Goal: Information Seeking & Learning: Learn about a topic

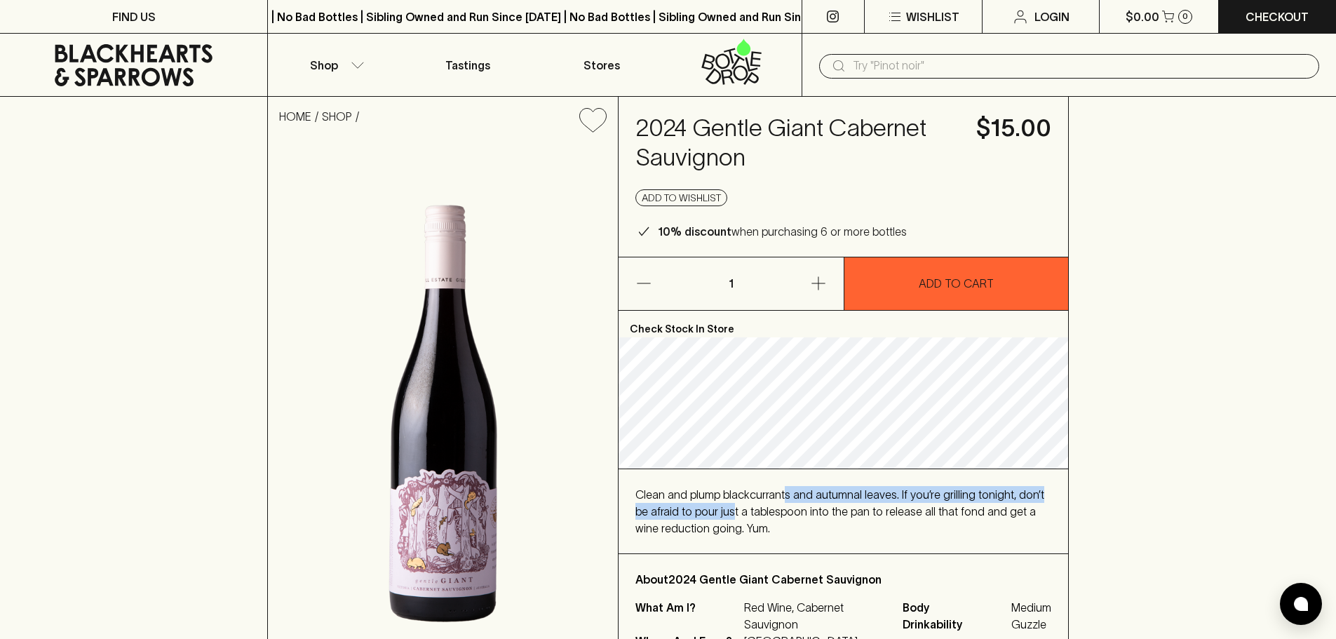
drag, startPoint x: 736, startPoint y: 503, endPoint x: 784, endPoint y: 494, distance: 48.4
click at [784, 494] on div "Clean and plump blackcurrants and autumnal leaves. If you’re grilling tonight, …" at bounding box center [843, 511] width 416 height 50
click at [817, 493] on span "Clean and plump blackcurrants and autumnal leaves. If you’re grilling tonight, …" at bounding box center [839, 511] width 409 height 46
drag, startPoint x: 813, startPoint y: 495, endPoint x: 889, endPoint y: 493, distance: 75.7
click at [889, 493] on span "Clean and plump blackcurrants and autumnal leaves. If you’re grilling tonight, …" at bounding box center [839, 511] width 409 height 46
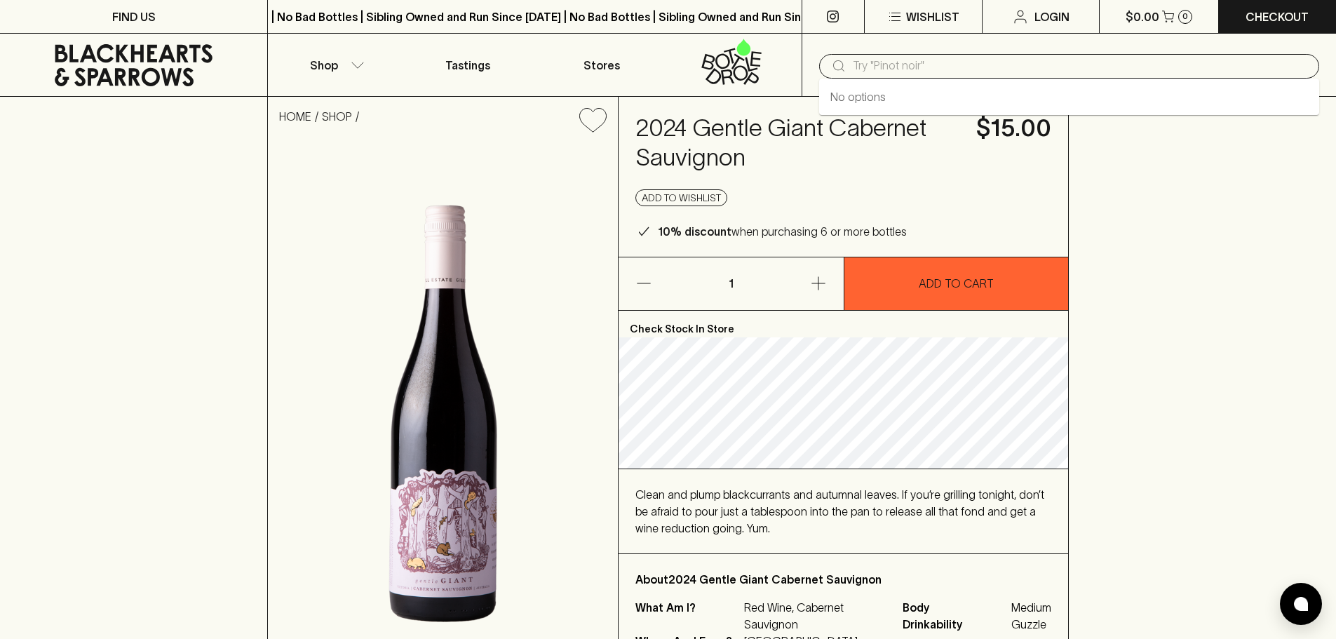
click at [876, 71] on input "text" at bounding box center [1080, 66] width 455 height 22
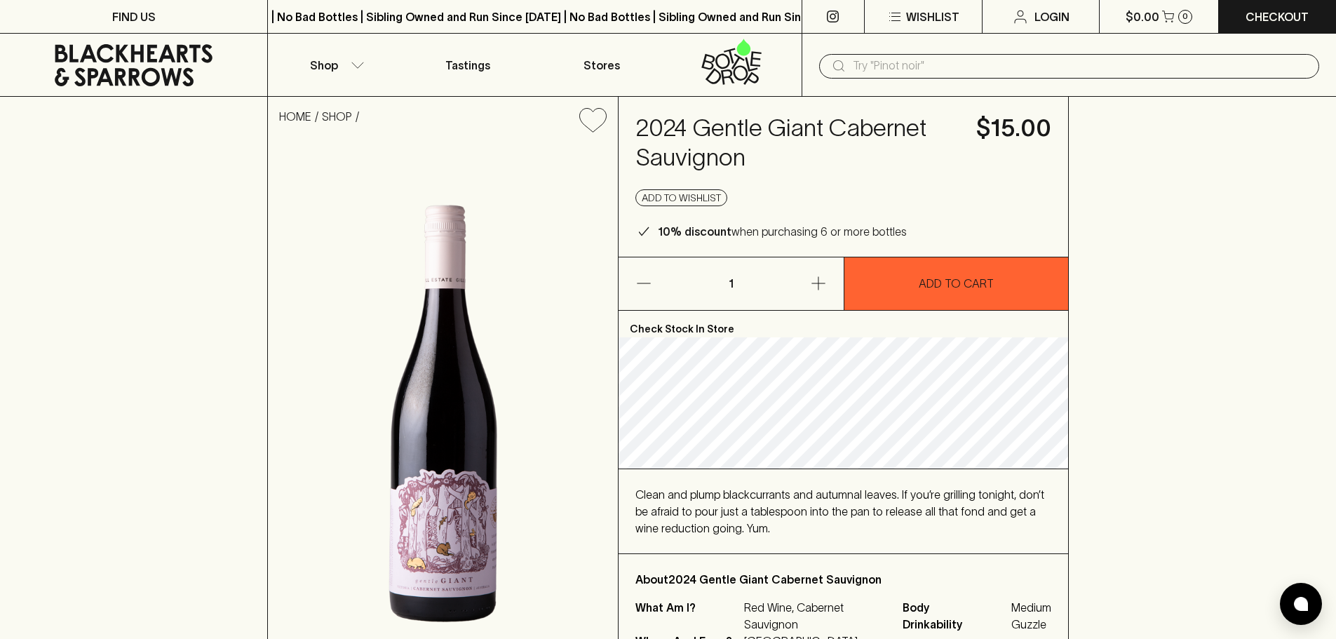
click at [919, 57] on input "text" at bounding box center [1080, 66] width 455 height 22
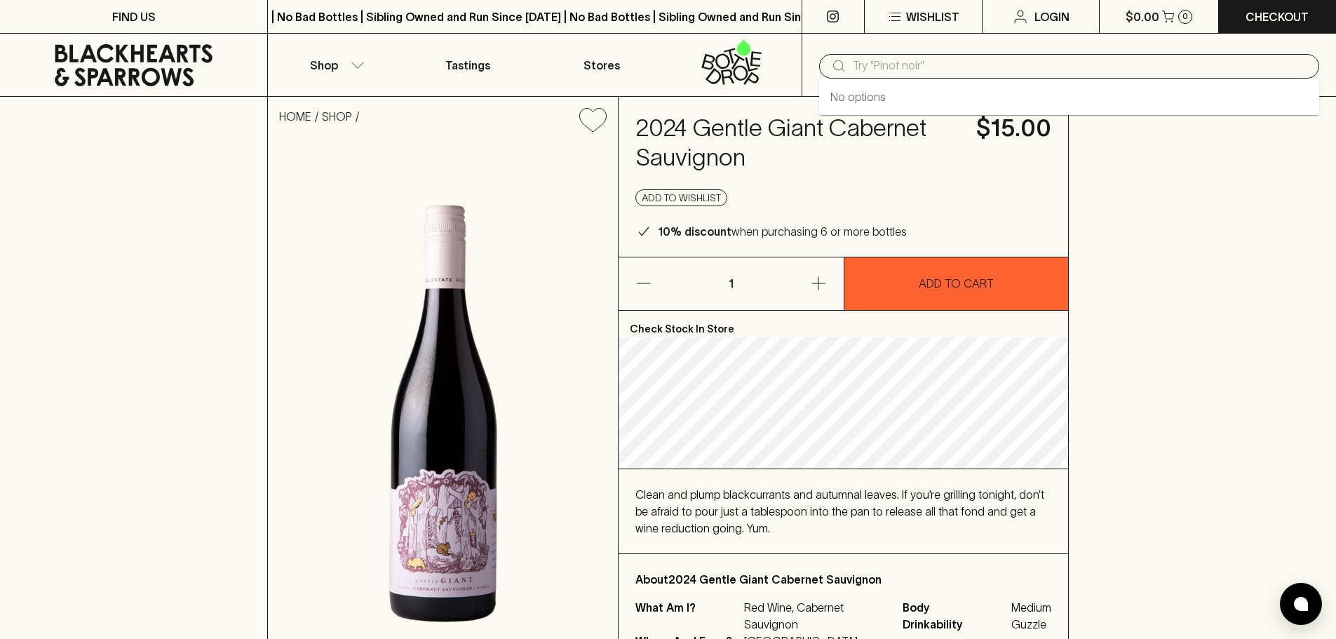
click at [885, 62] on input "text" at bounding box center [1080, 66] width 455 height 22
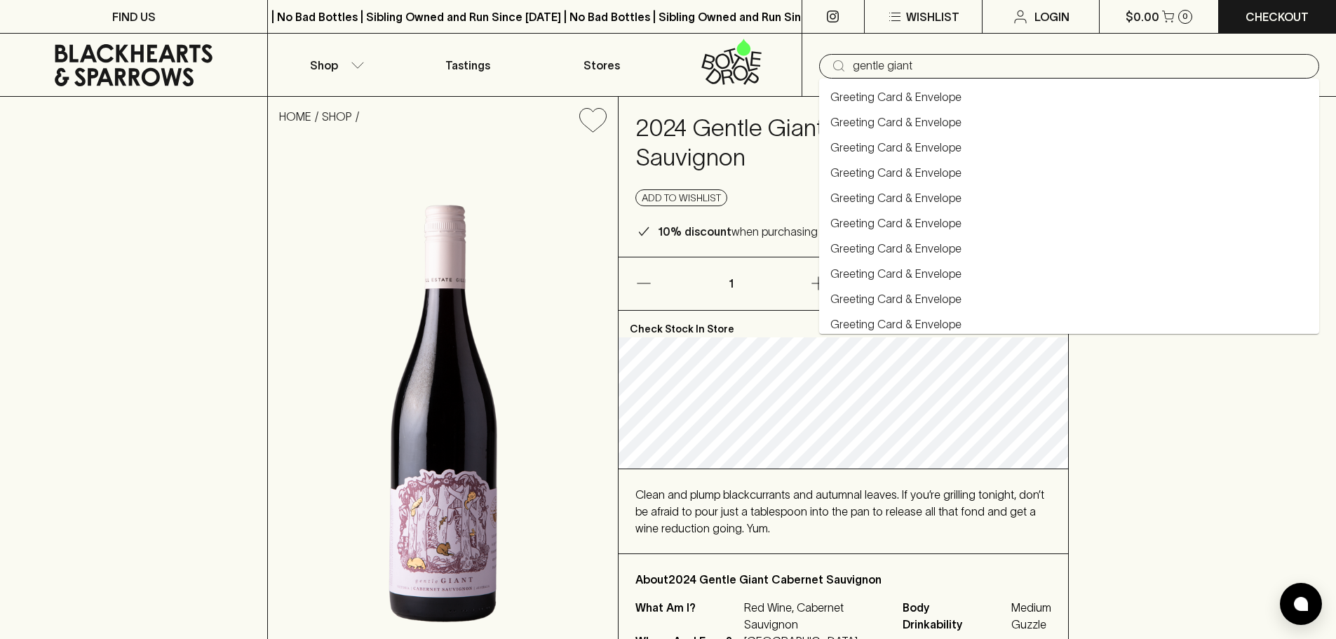
type input "gentle giant"
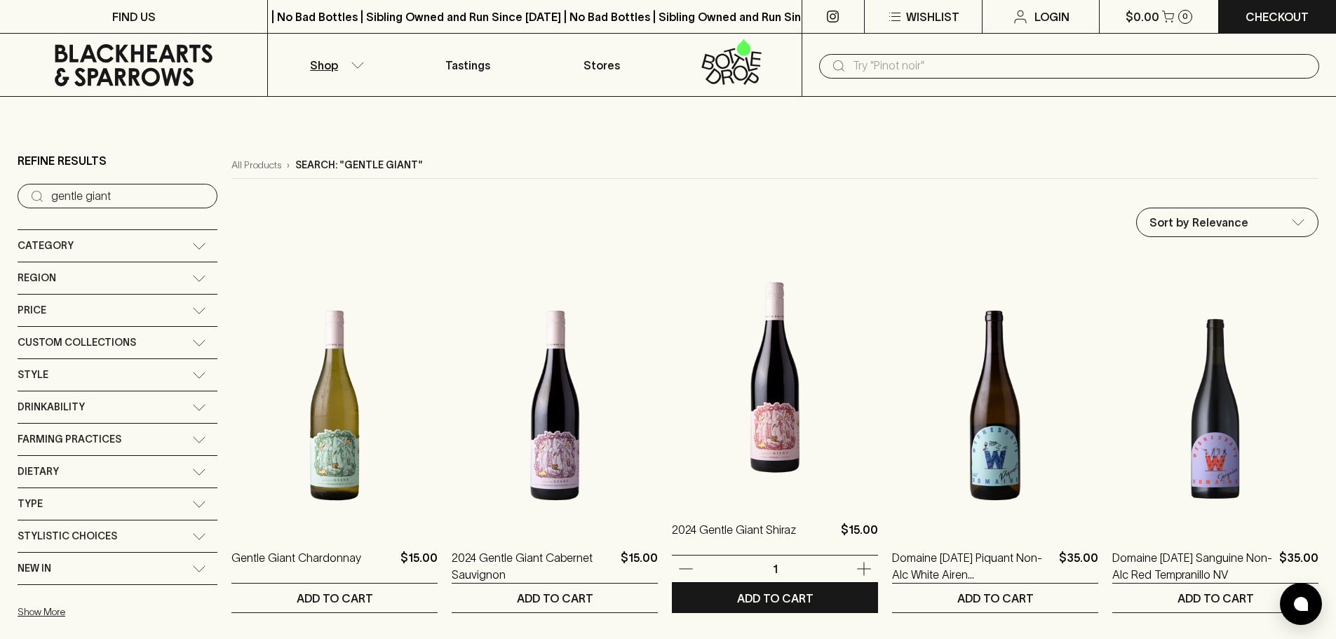
click at [773, 410] on img at bounding box center [775, 377] width 206 height 245
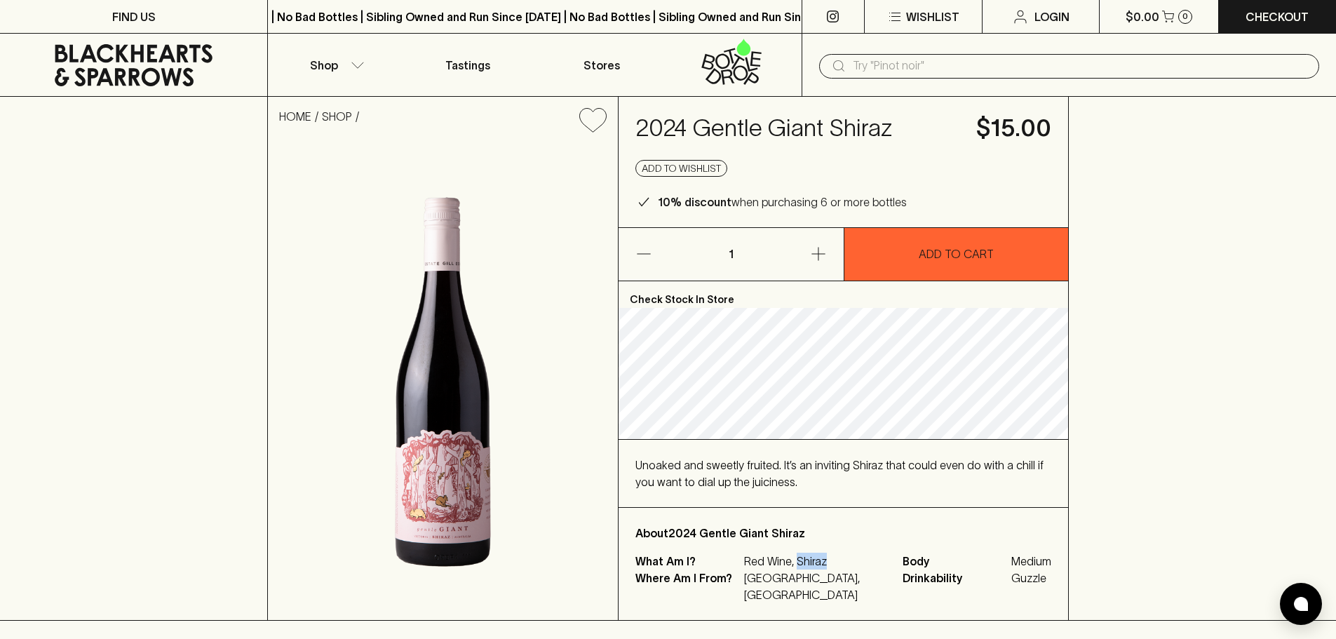
drag, startPoint x: 799, startPoint y: 578, endPoint x: 825, endPoint y: 577, distance: 26.0
click at [825, 569] on p "Red Wine, Shiraz" at bounding box center [815, 560] width 142 height 17
drag, startPoint x: 1002, startPoint y: 480, endPoint x: 1022, endPoint y: 477, distance: 20.4
click at [1022, 477] on span "Unoaked and sweetly fruited. It’s an inviting Shiraz that could even do with a …" at bounding box center [839, 473] width 408 height 29
click at [681, 488] on span "Unoaked and sweetly fruited. It’s an inviting Shiraz that could even do with a …" at bounding box center [839, 473] width 408 height 29
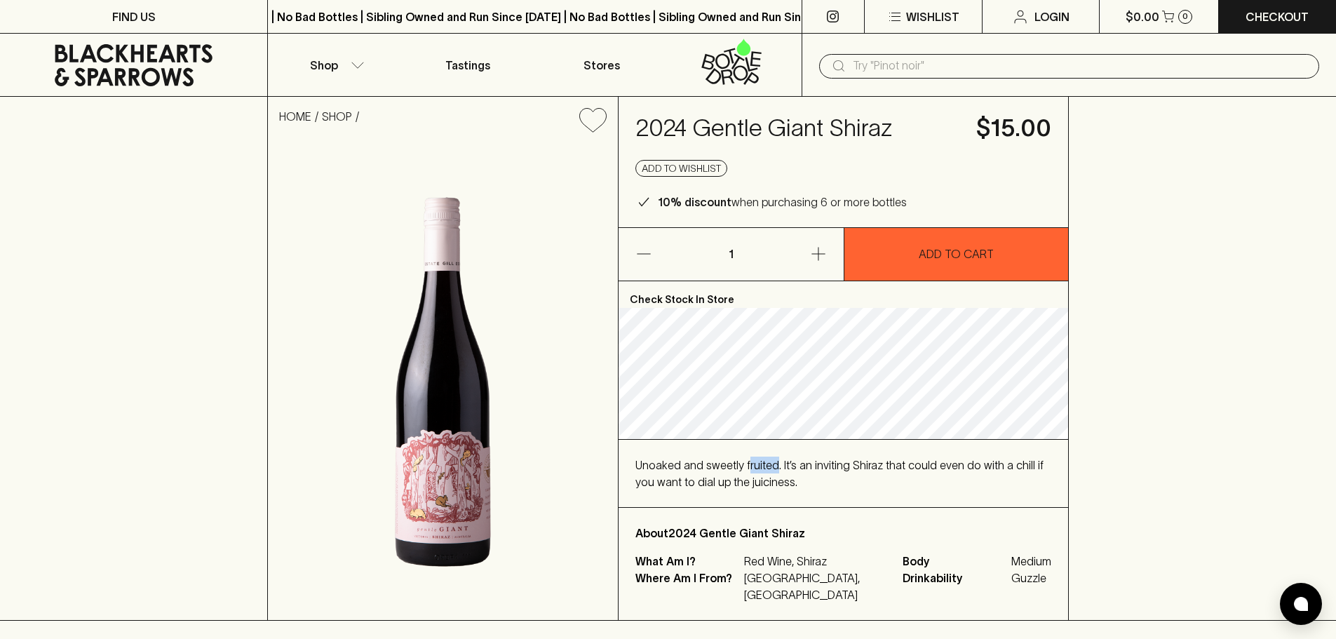
drag, startPoint x: 745, startPoint y: 480, endPoint x: 772, endPoint y: 480, distance: 26.7
click at [772, 480] on span "Unoaked and sweetly fruited. It’s an inviting Shiraz that could even do with a …" at bounding box center [839, 473] width 408 height 29
click at [870, 479] on span "Unoaked and sweetly fruited. It’s an inviting Shiraz that could even do with a …" at bounding box center [839, 473] width 408 height 29
drag, startPoint x: 995, startPoint y: 476, endPoint x: 1014, endPoint y: 476, distance: 18.9
click at [1014, 476] on span "Unoaked and sweetly fruited. It’s an inviting Shiraz that could even do with a …" at bounding box center [839, 473] width 408 height 29
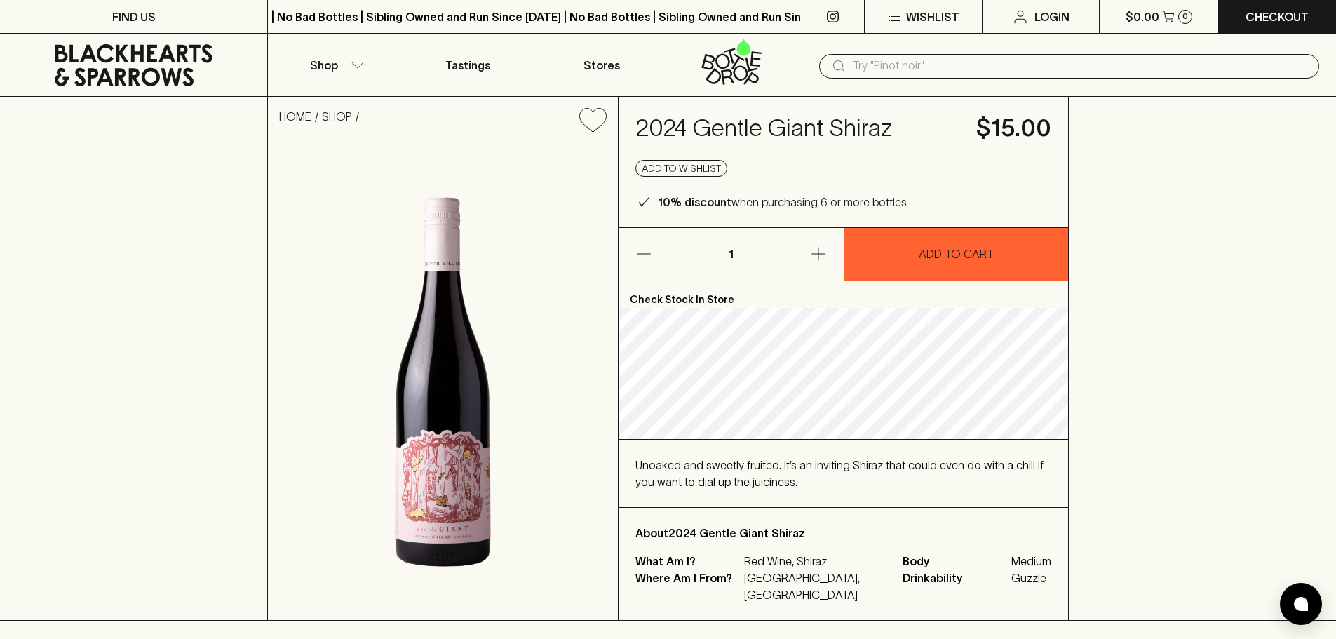
click at [977, 482] on span "Unoaked and sweetly fruited. It’s an inviting Shiraz that could even do with a …" at bounding box center [839, 473] width 408 height 29
drag, startPoint x: 683, startPoint y: 497, endPoint x: 805, endPoint y: 497, distance: 122.0
click at [805, 490] on div "Unoaked and sweetly fruited. It’s an inviting Shiraz that could even do with a …" at bounding box center [843, 473] width 416 height 34
click at [809, 490] on div "Unoaked and sweetly fruited. It’s an inviting Shiraz that could even do with a …" at bounding box center [843, 473] width 416 height 34
click at [832, 487] on div "Unoaked and sweetly fruited. It’s an inviting Shiraz that could even do with a …" at bounding box center [843, 473] width 416 height 34
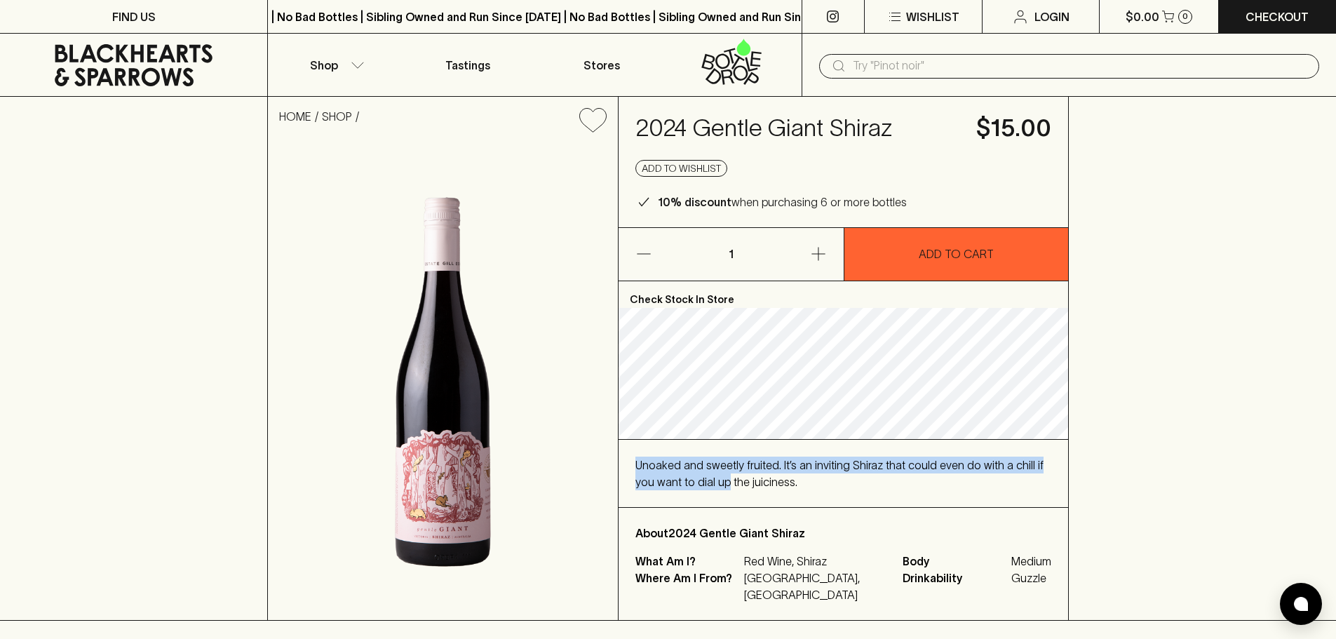
drag, startPoint x: 635, startPoint y: 481, endPoint x: 703, endPoint y: 491, distance: 68.7
click at [703, 491] on div "Unoaked and sweetly fruited. It’s an inviting Shiraz that could even do with a …" at bounding box center [842, 473] width 449 height 67
click at [745, 485] on span "Unoaked and sweetly fruited. It’s an inviting Shiraz that could even do with a …" at bounding box center [839, 473] width 408 height 29
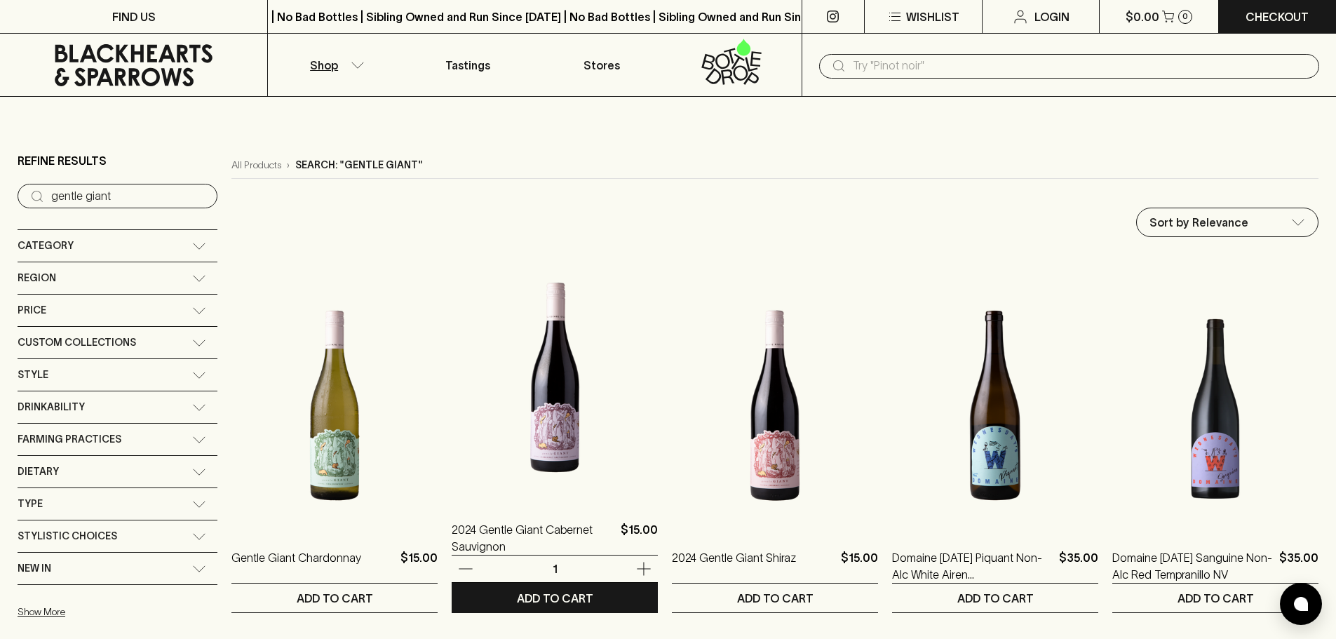
click at [559, 407] on img at bounding box center [555, 377] width 206 height 245
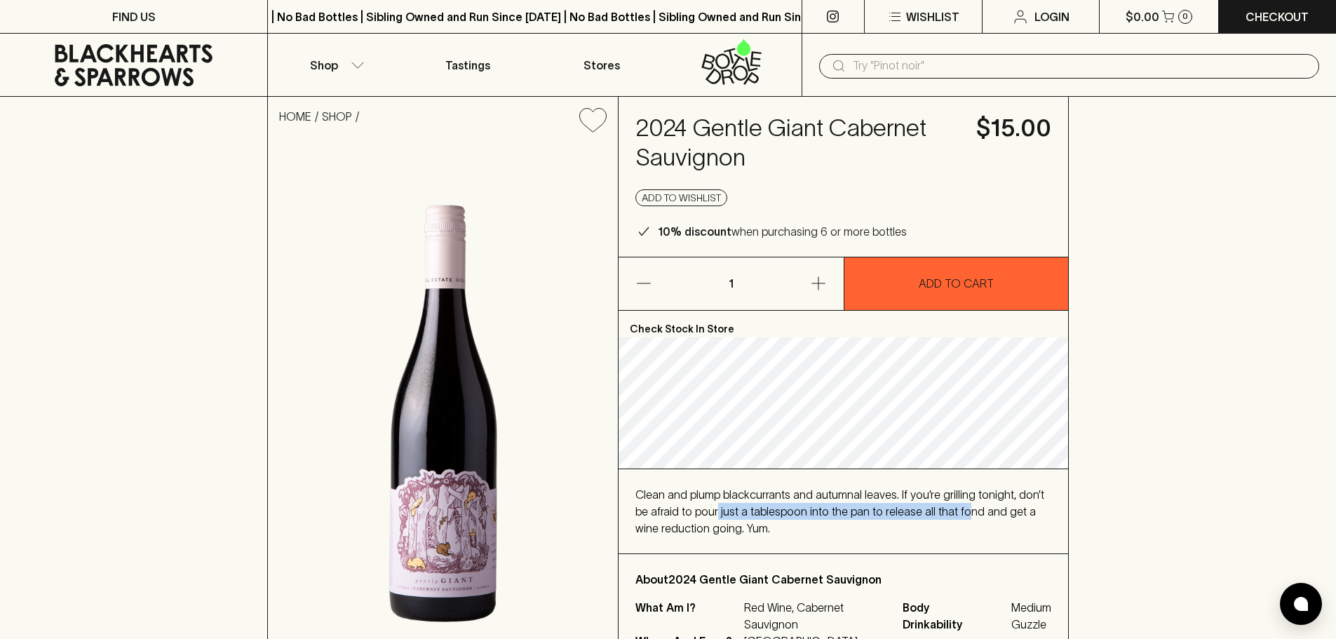
drag, startPoint x: 700, startPoint y: 514, endPoint x: 942, endPoint y: 515, distance: 242.6
click at [942, 515] on span "Clean and plump blackcurrants and autumnal leaves. If you’re grilling tonight, …" at bounding box center [839, 511] width 409 height 46
click at [717, 535] on div "Clean and plump blackcurrants and autumnal leaves. If you’re grilling tonight, …" at bounding box center [843, 511] width 416 height 50
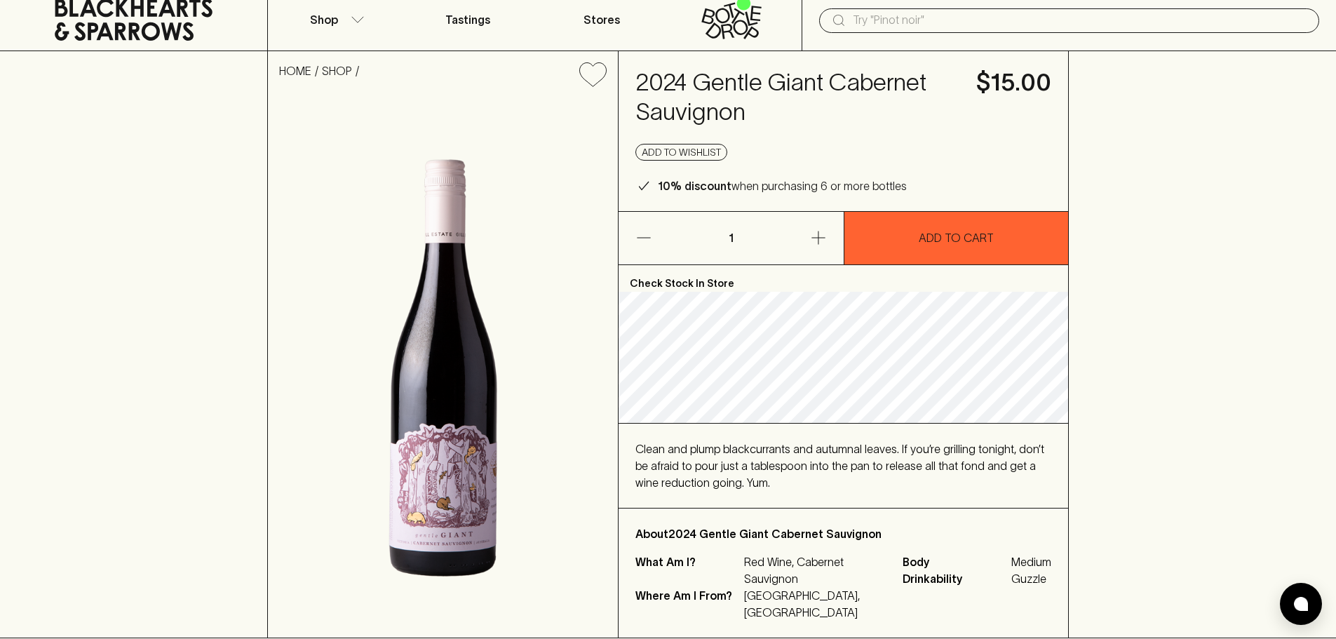
scroll to position [70, 0]
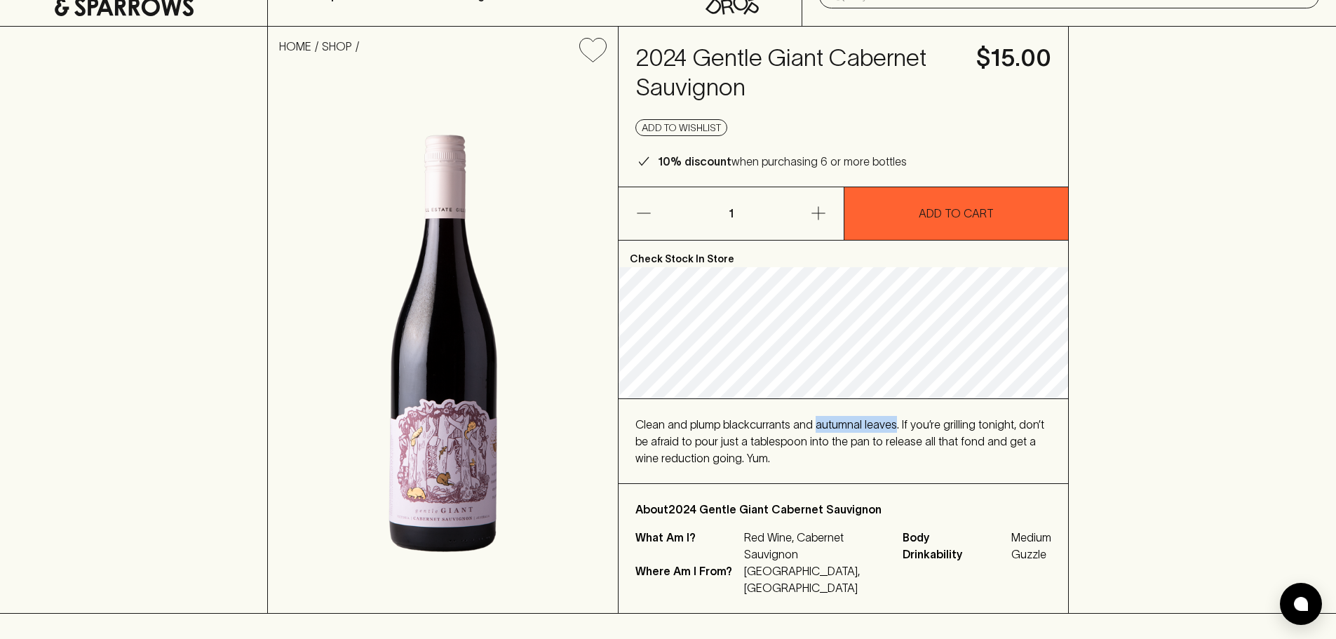
drag, startPoint x: 811, startPoint y: 423, endPoint x: 889, endPoint y: 419, distance: 77.9
click at [889, 419] on span "Clean and plump blackcurrants and autumnal leaves. If you’re grilling tonight, …" at bounding box center [839, 441] width 409 height 46
drag, startPoint x: 688, startPoint y: 426, endPoint x: 809, endPoint y: 421, distance: 120.7
click at [809, 421] on span "Clean and plump blackcurrants and autumnal leaves. If you’re grilling tonight, …" at bounding box center [839, 441] width 409 height 46
click at [846, 427] on span "Clean and plump blackcurrants and autumnal leaves. If you’re grilling tonight, …" at bounding box center [839, 441] width 409 height 46
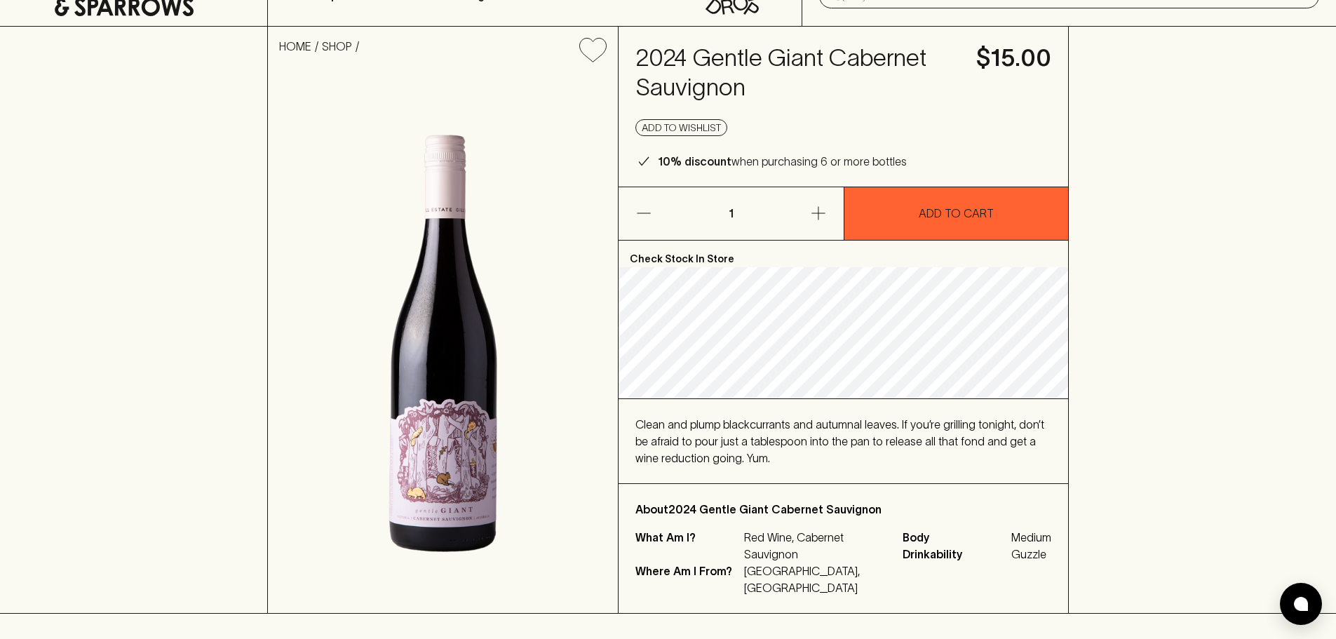
click at [688, 454] on span "Clean and plump blackcurrants and autumnal leaves. If you’re grilling tonight, …" at bounding box center [839, 441] width 409 height 46
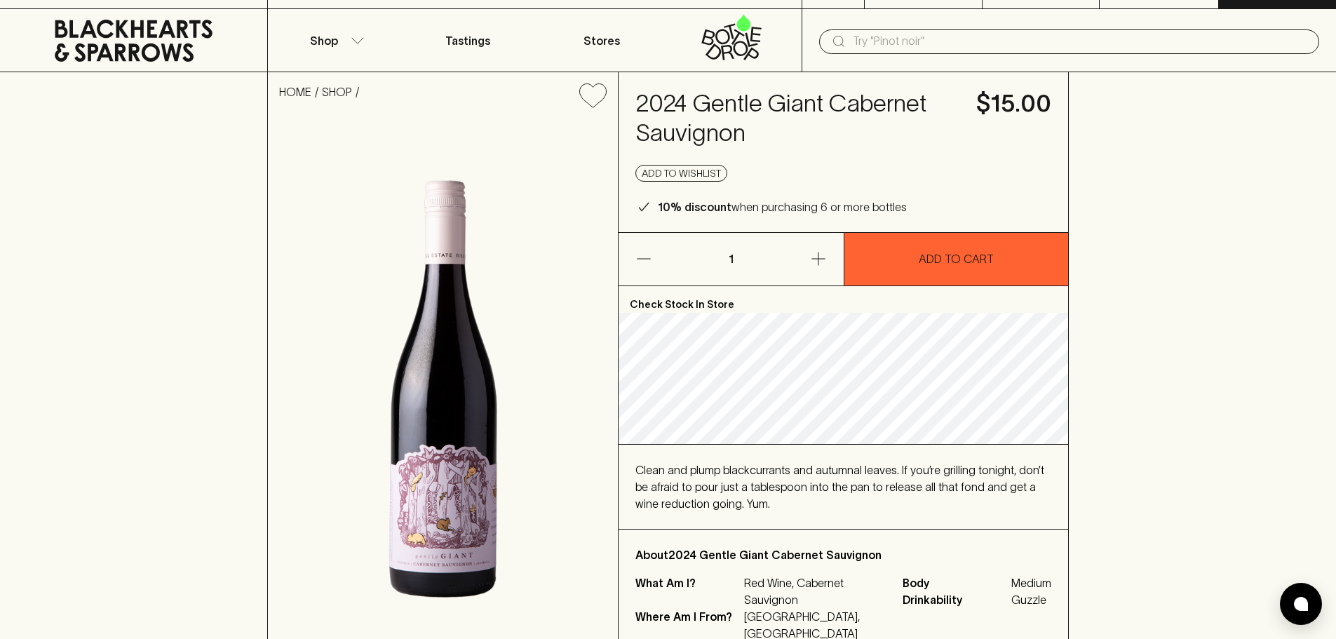
scroll to position [0, 0]
